Goal: Transaction & Acquisition: Purchase product/service

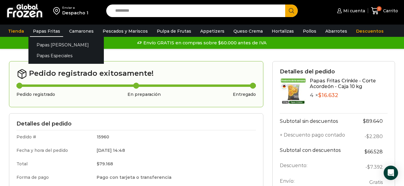
click at [40, 30] on link "Papas Fritas" at bounding box center [46, 30] width 33 height 11
click at [46, 56] on link "Papas Especiales" at bounding box center [65, 55] width 75 height 11
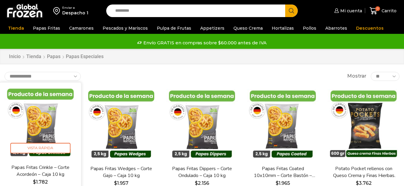
click at [44, 121] on img at bounding box center [40, 123] width 72 height 72
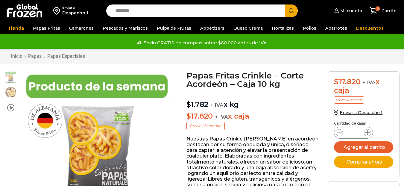
click at [367, 132] on icon at bounding box center [367, 132] width 5 height 5
click at [367, 133] on icon at bounding box center [367, 132] width 5 height 5
click at [366, 133] on icon at bounding box center [367, 132] width 5 height 5
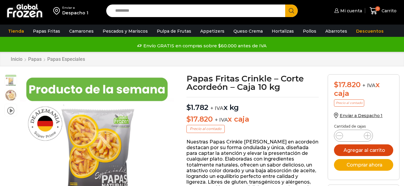
type input "*"
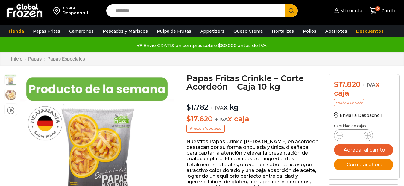
click at [361, 165] on button "Comprar ahora" at bounding box center [363, 165] width 59 height 12
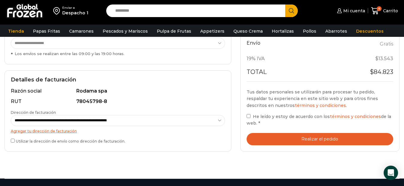
scroll to position [160, 0]
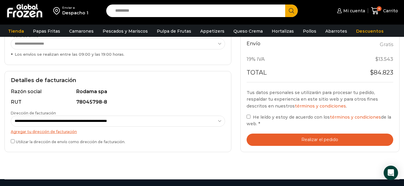
click at [312, 139] on button "Realizar el pedido" at bounding box center [319, 139] width 147 height 12
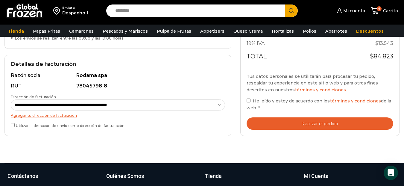
scroll to position [160, 0]
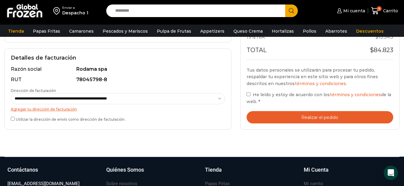
click at [315, 117] on button "Realizar el pedido" at bounding box center [319, 117] width 147 height 12
